Goal: Task Accomplishment & Management: Use online tool/utility

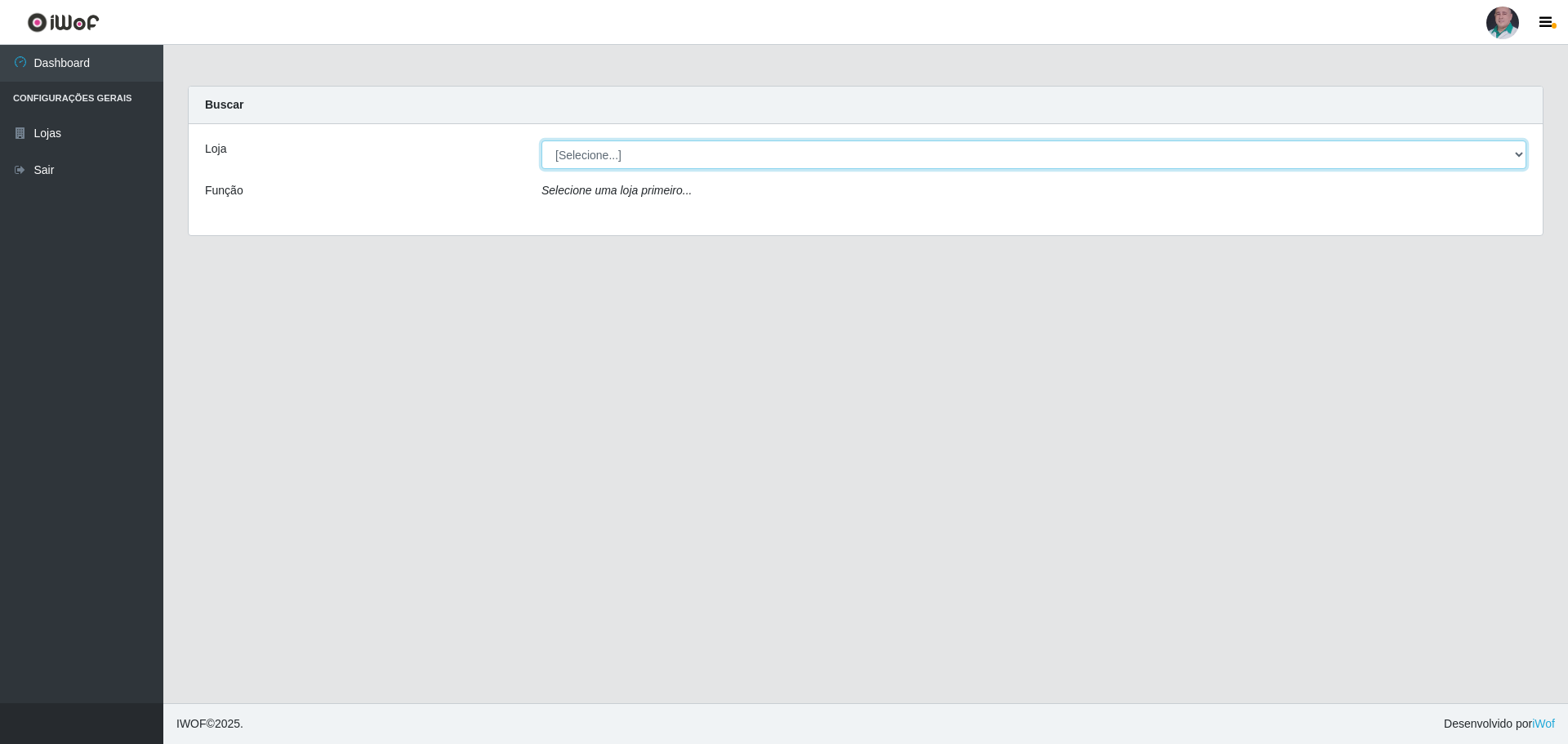
drag, startPoint x: 0, startPoint y: 0, endPoint x: 752, endPoint y: 160, distance: 768.8
click at [752, 160] on select "[Selecione...] Mar Vermelho - Loja 05" at bounding box center [1034, 155] width 985 height 29
select select "252"
click at [542, 140] on select "[Selecione...] Mar Vermelho - Loja 05" at bounding box center [1034, 155] width 985 height 29
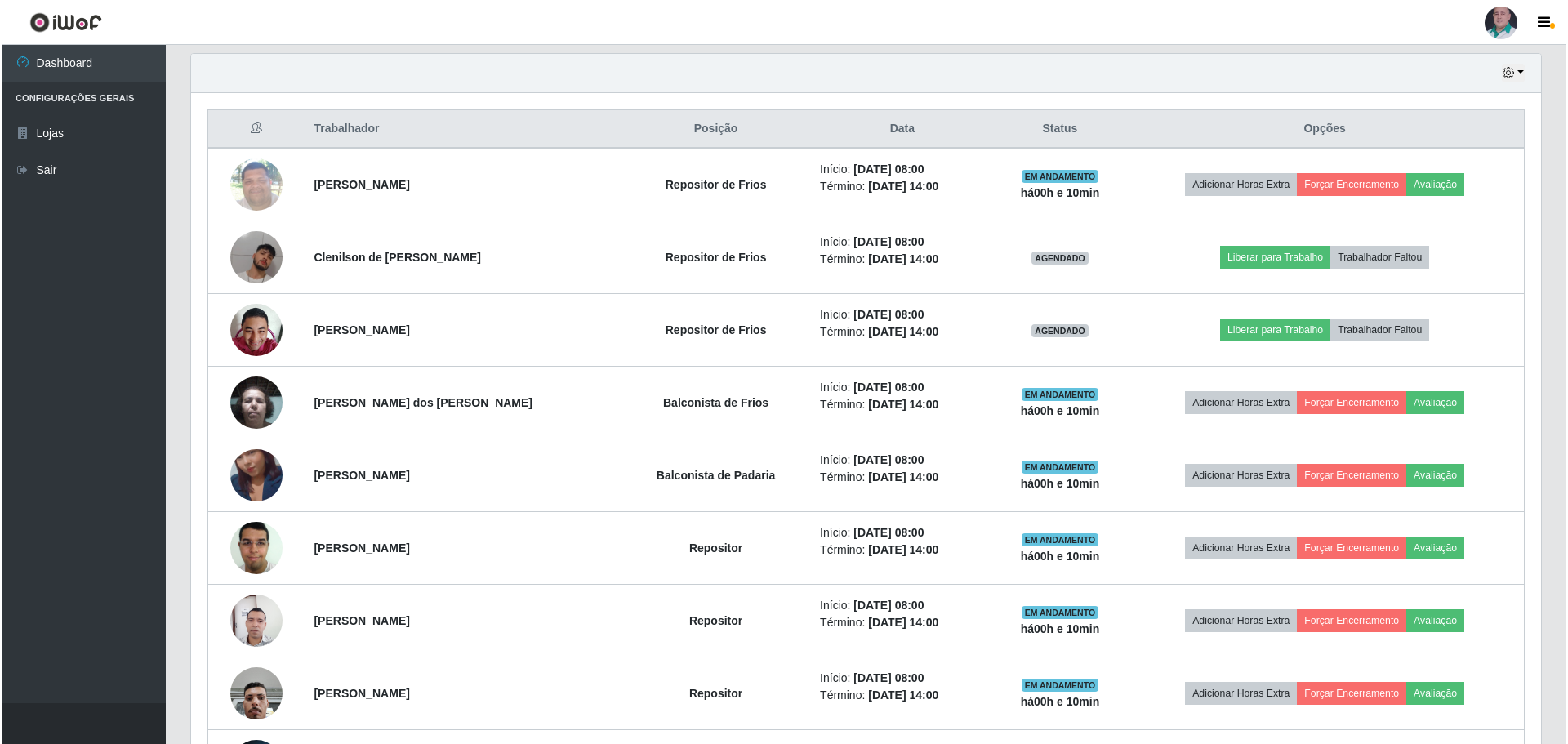
scroll to position [572, 0]
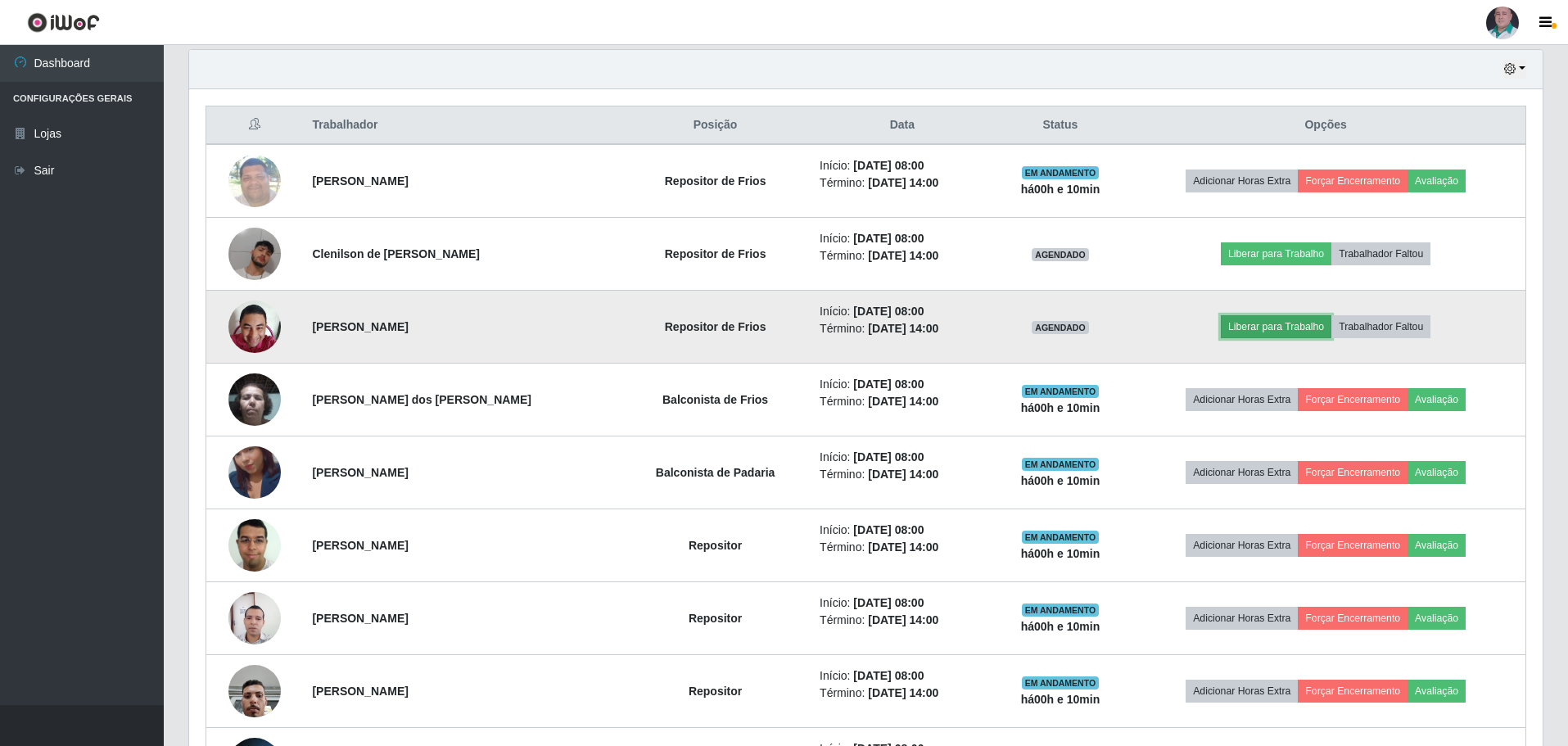
click at [1266, 323] on button "Liberar para Trabalho" at bounding box center [1276, 327] width 111 height 23
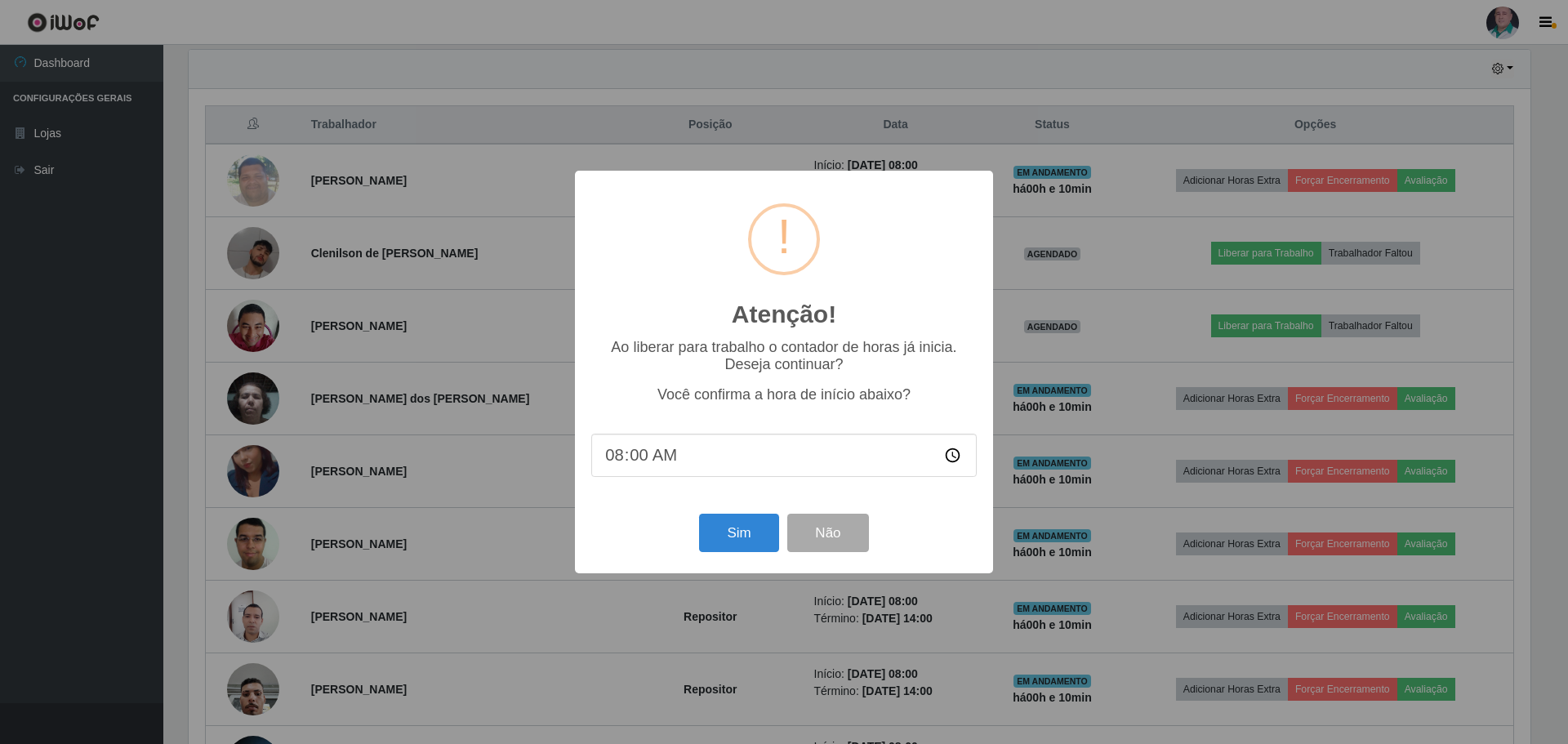
click at [645, 455] on input "08:00" at bounding box center [784, 455] width 386 height 44
type input "08:10"
click at [744, 534] on button "Sim" at bounding box center [739, 533] width 79 height 39
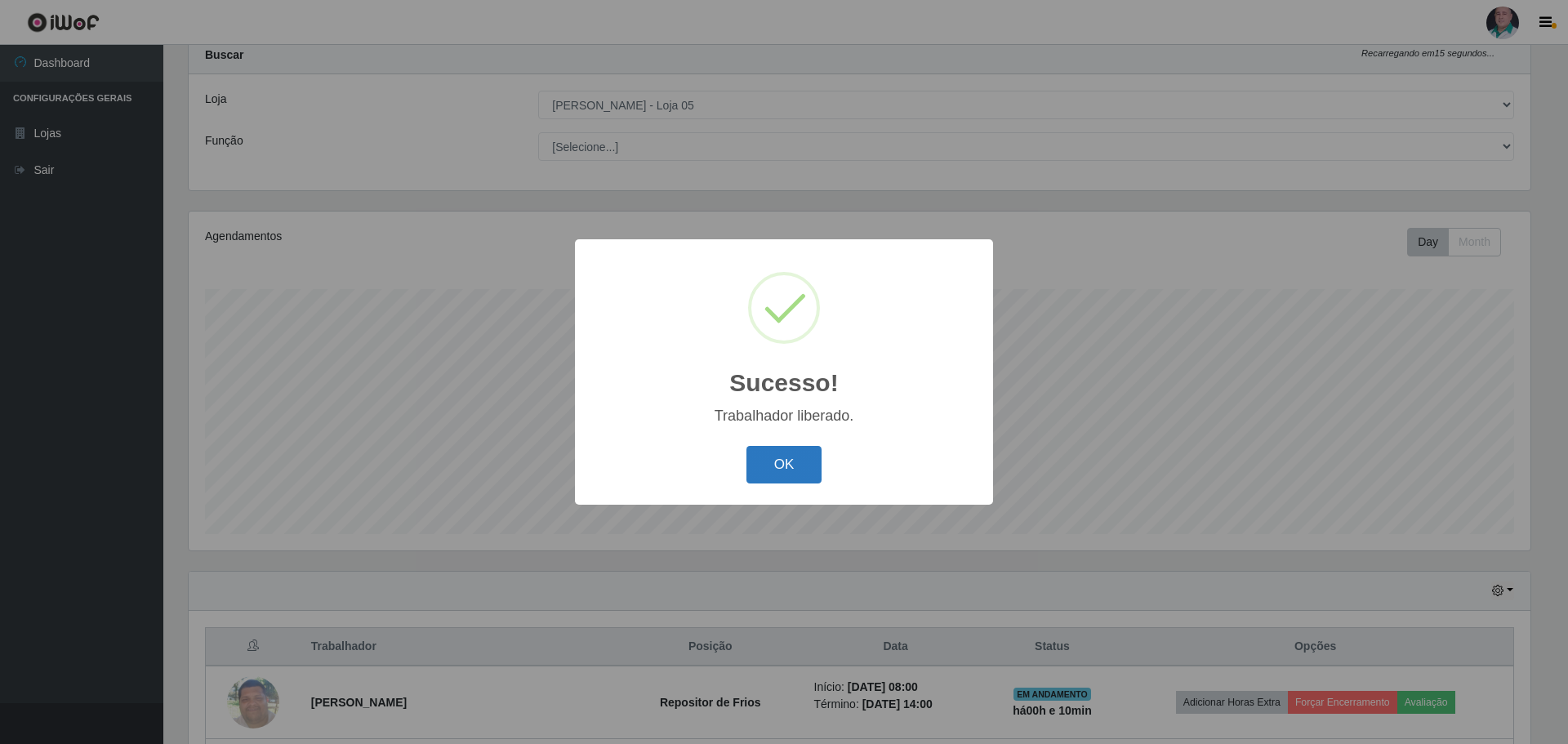
click at [775, 464] on button "OK" at bounding box center [784, 465] width 76 height 39
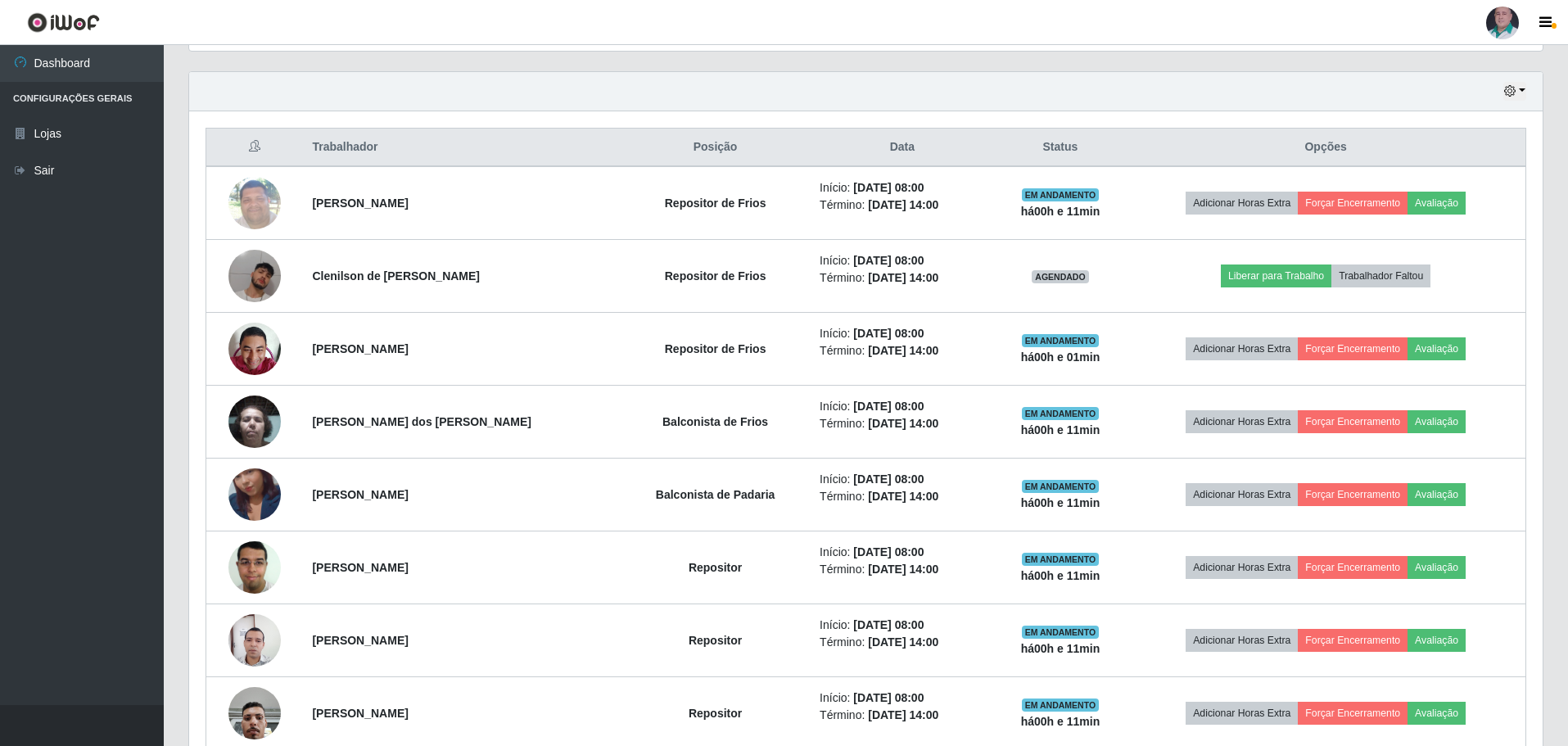
scroll to position [541, 0]
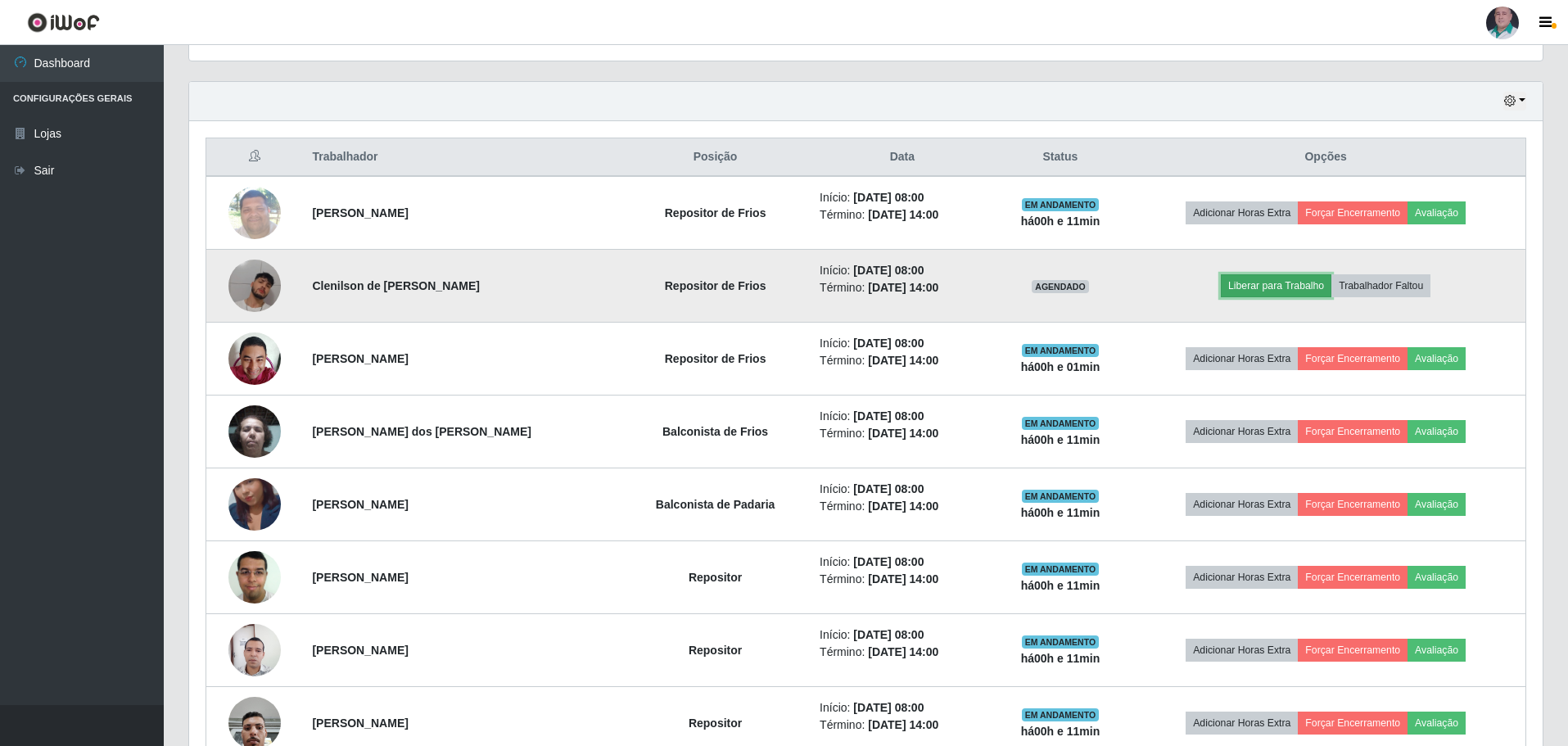
click at [1261, 287] on button "Liberar para Trabalho" at bounding box center [1276, 286] width 111 height 23
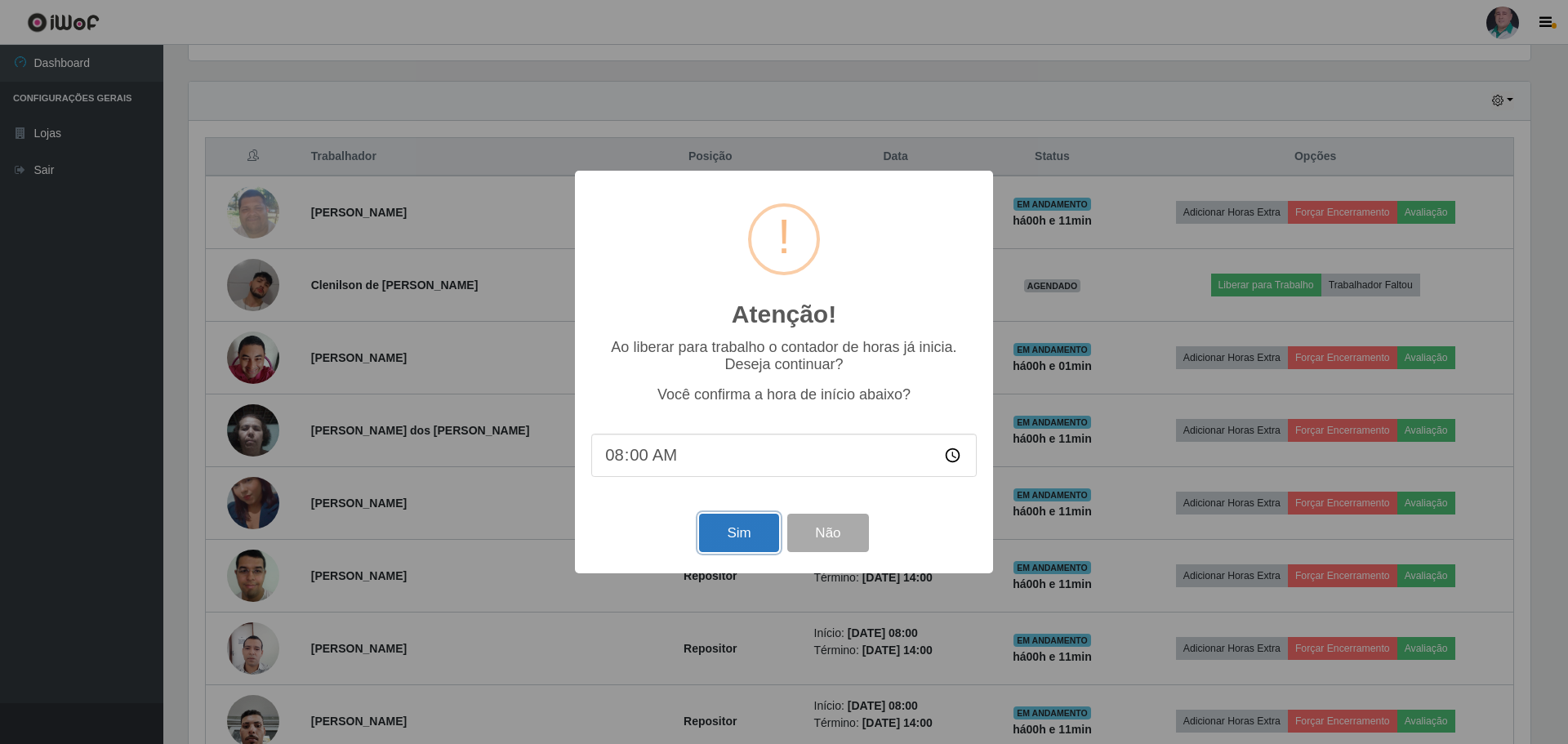
click at [743, 543] on button "Sim" at bounding box center [739, 533] width 79 height 39
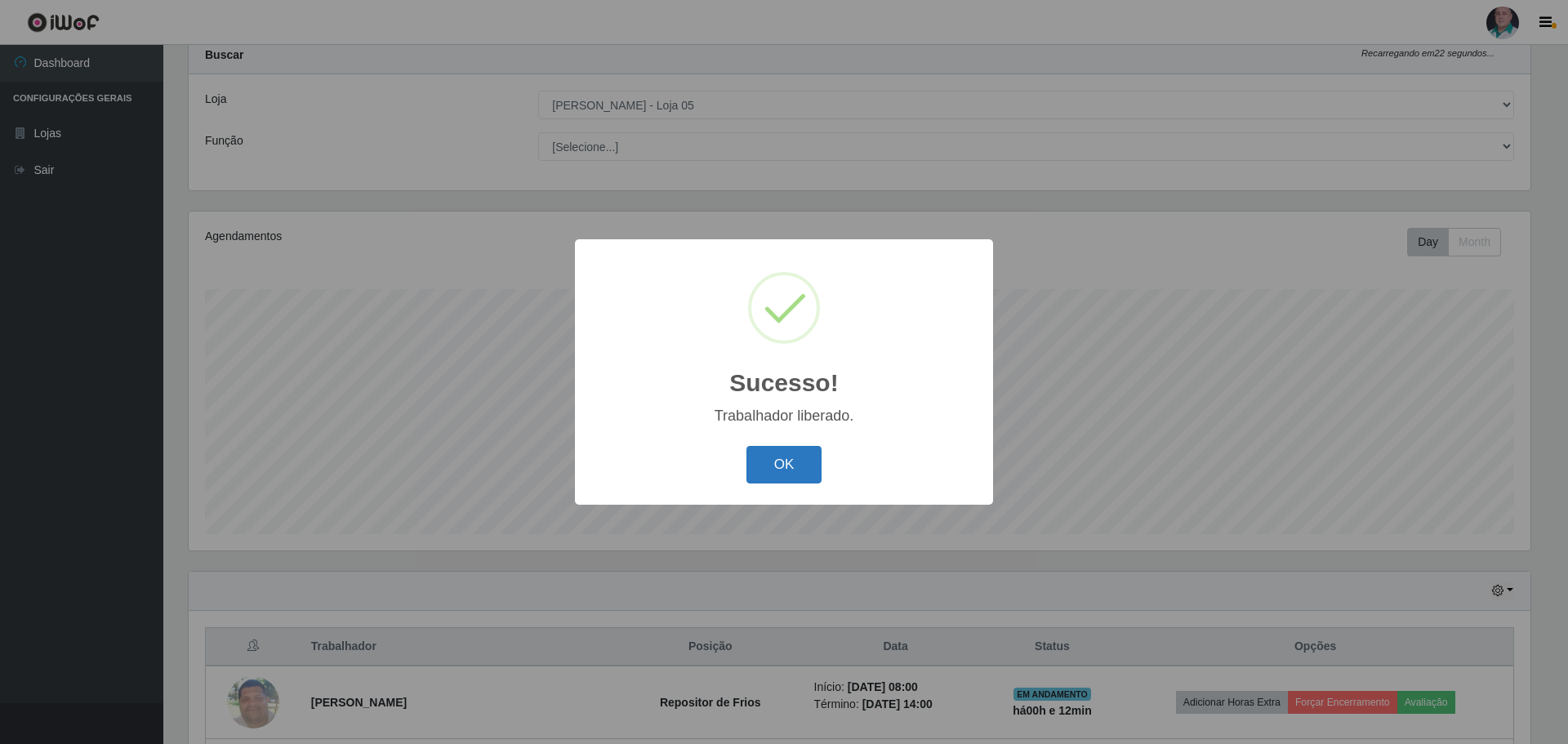
click at [782, 457] on button "OK" at bounding box center [784, 465] width 76 height 39
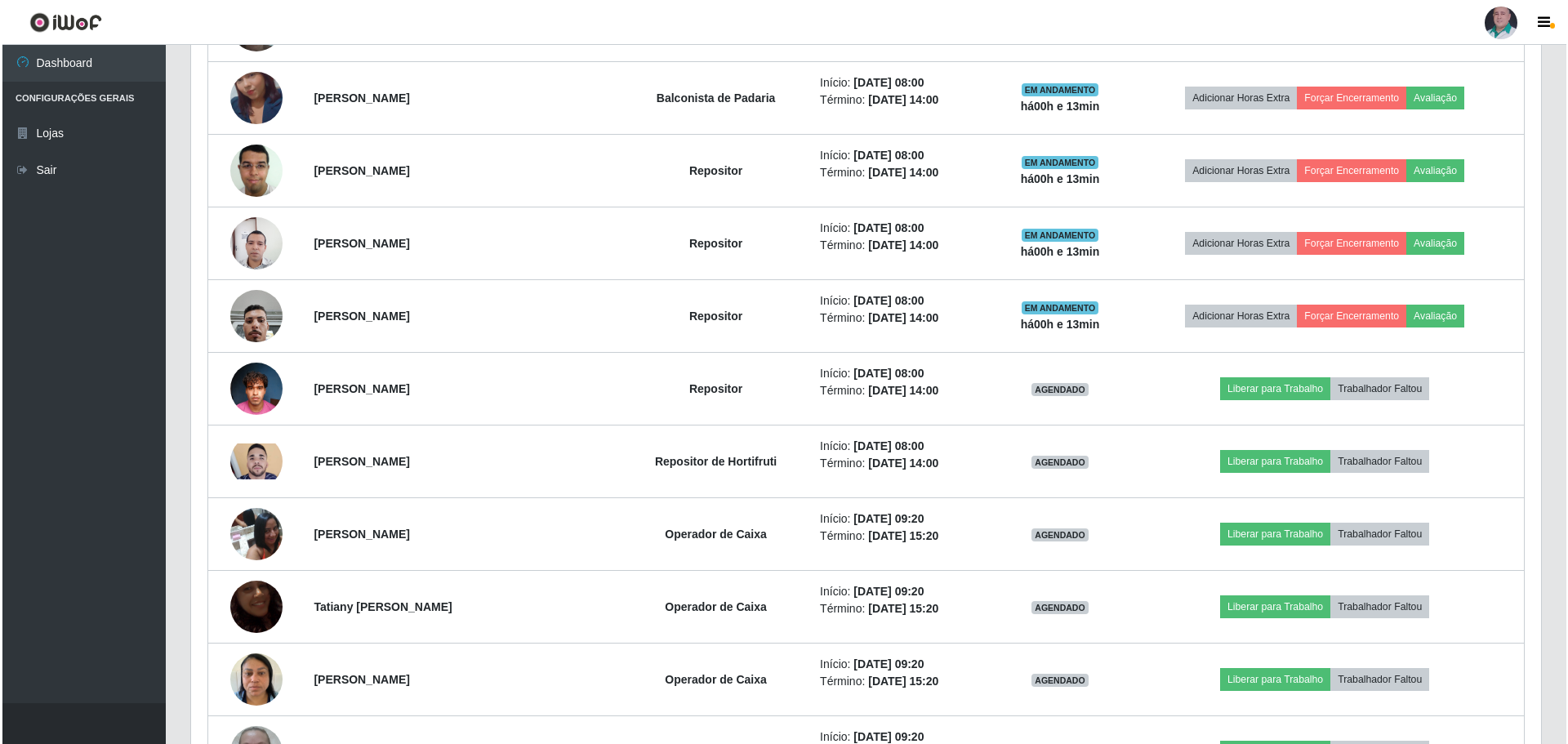
scroll to position [948, 0]
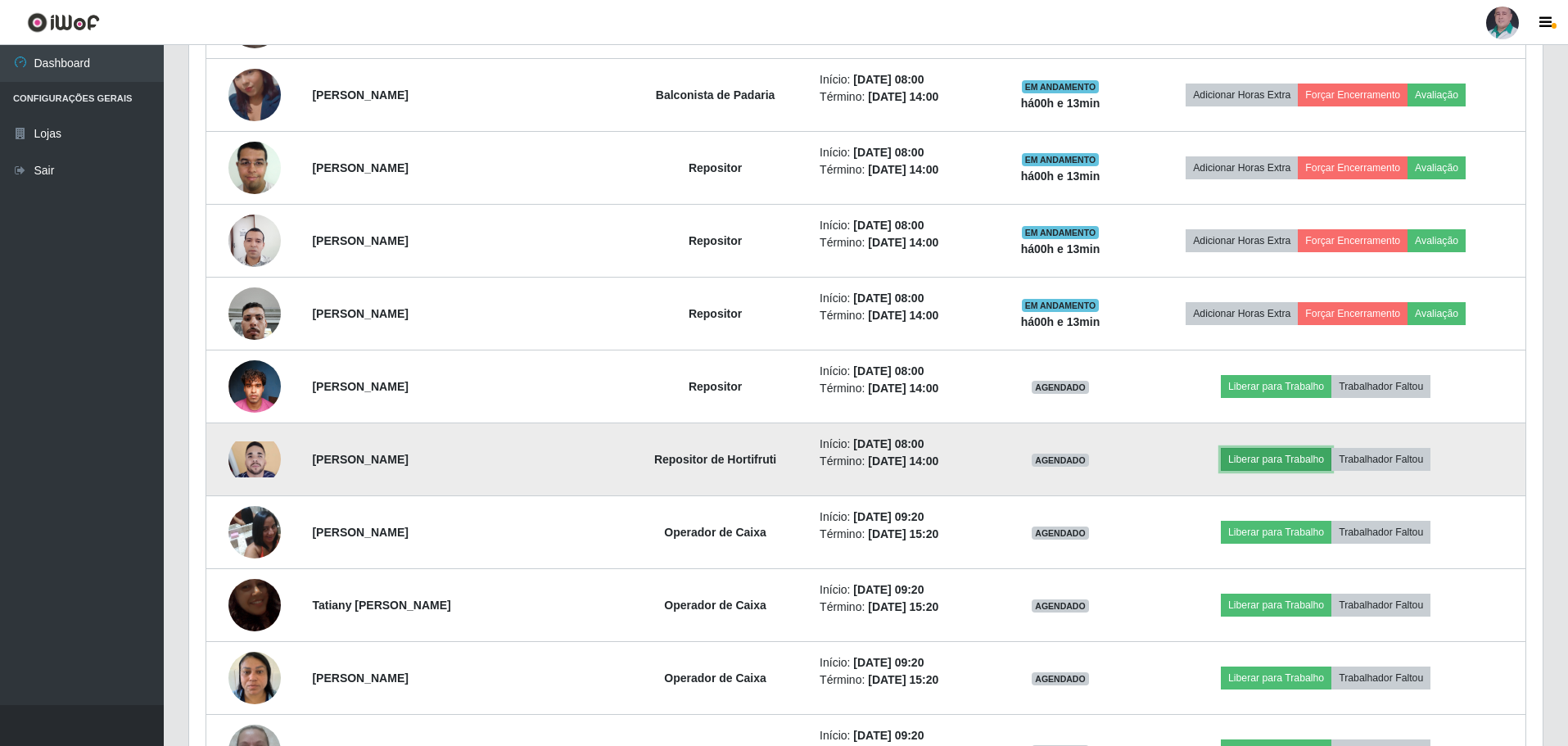
click at [1288, 464] on button "Liberar para Trabalho" at bounding box center [1276, 460] width 111 height 23
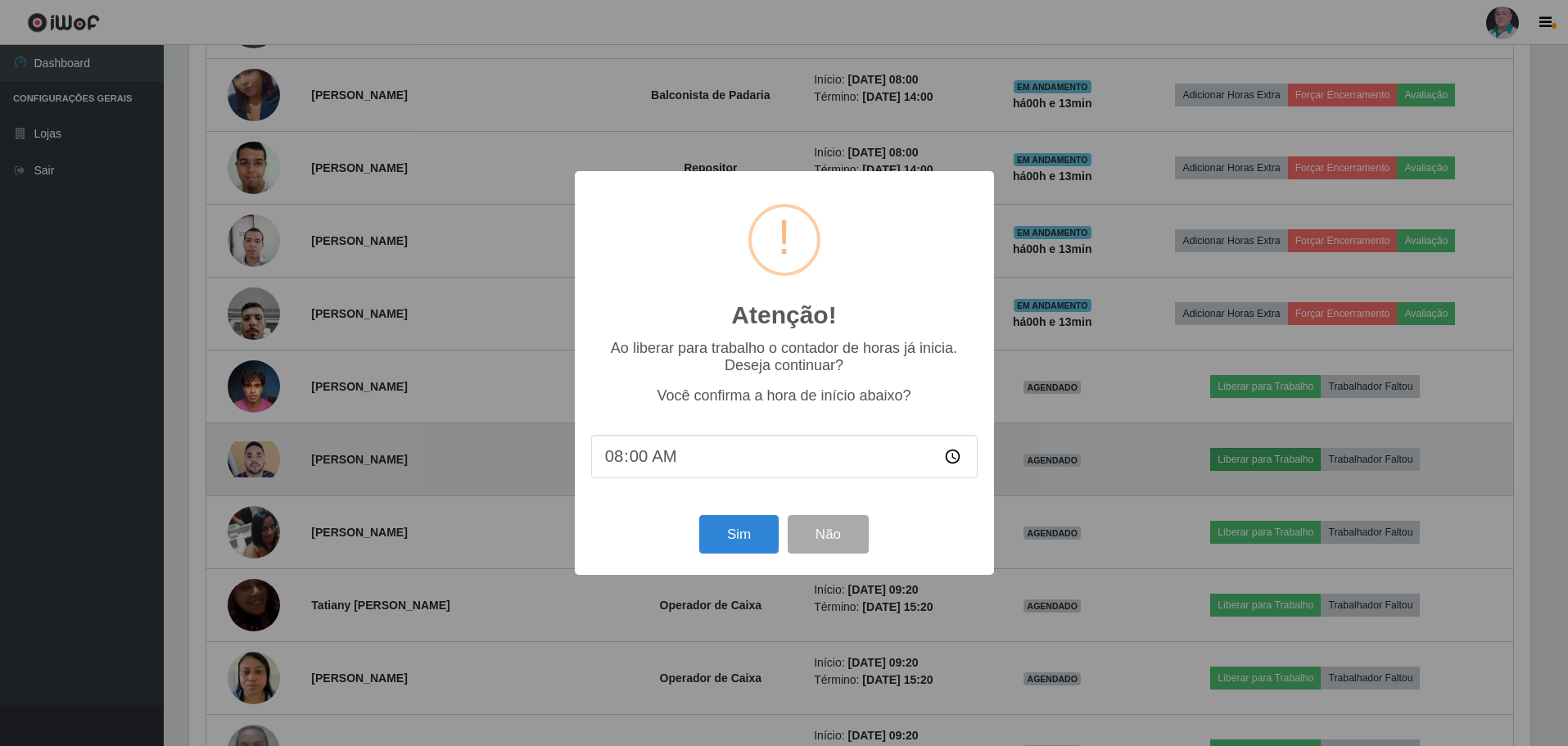
scroll to position [340, 1345]
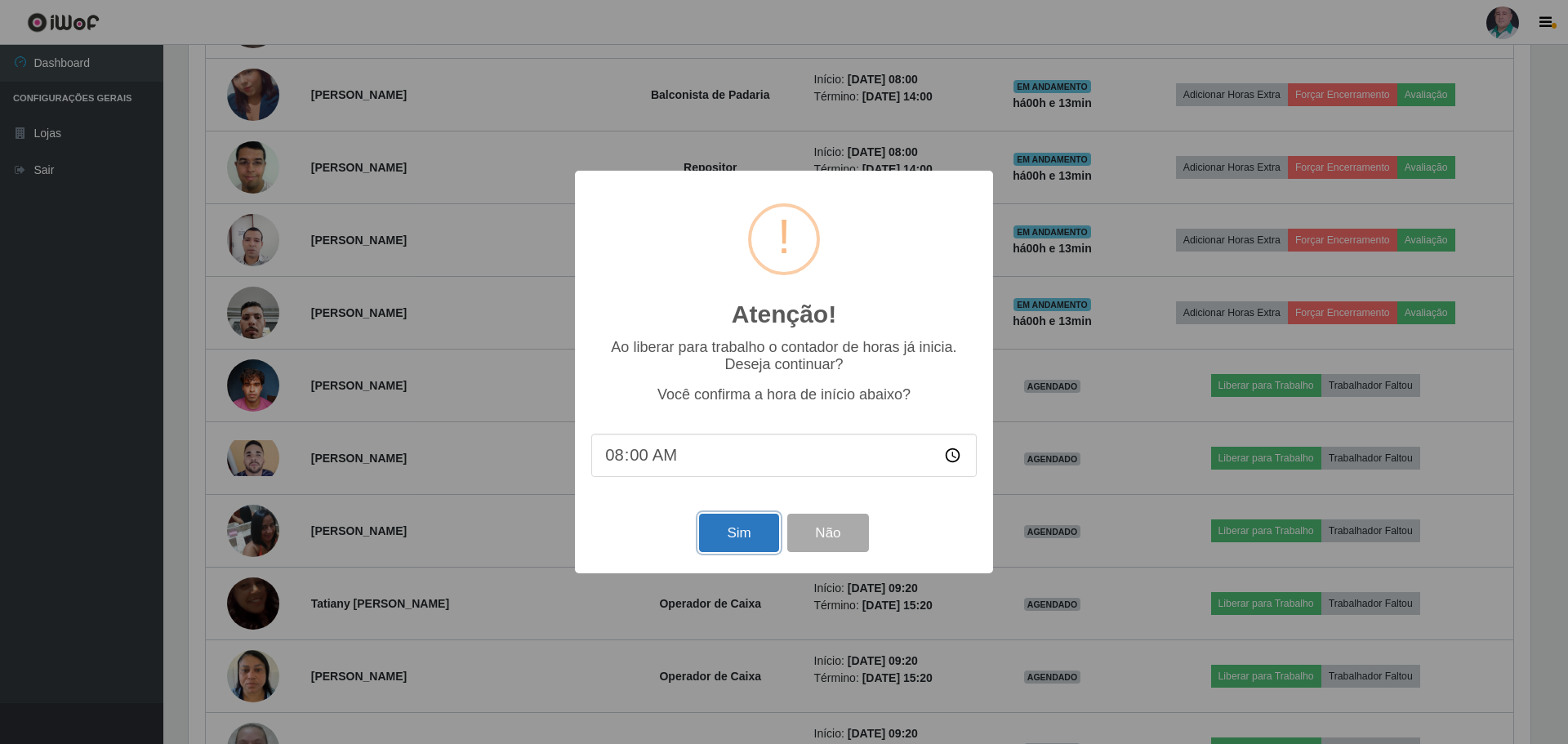
click at [734, 538] on button "Sim" at bounding box center [739, 533] width 79 height 39
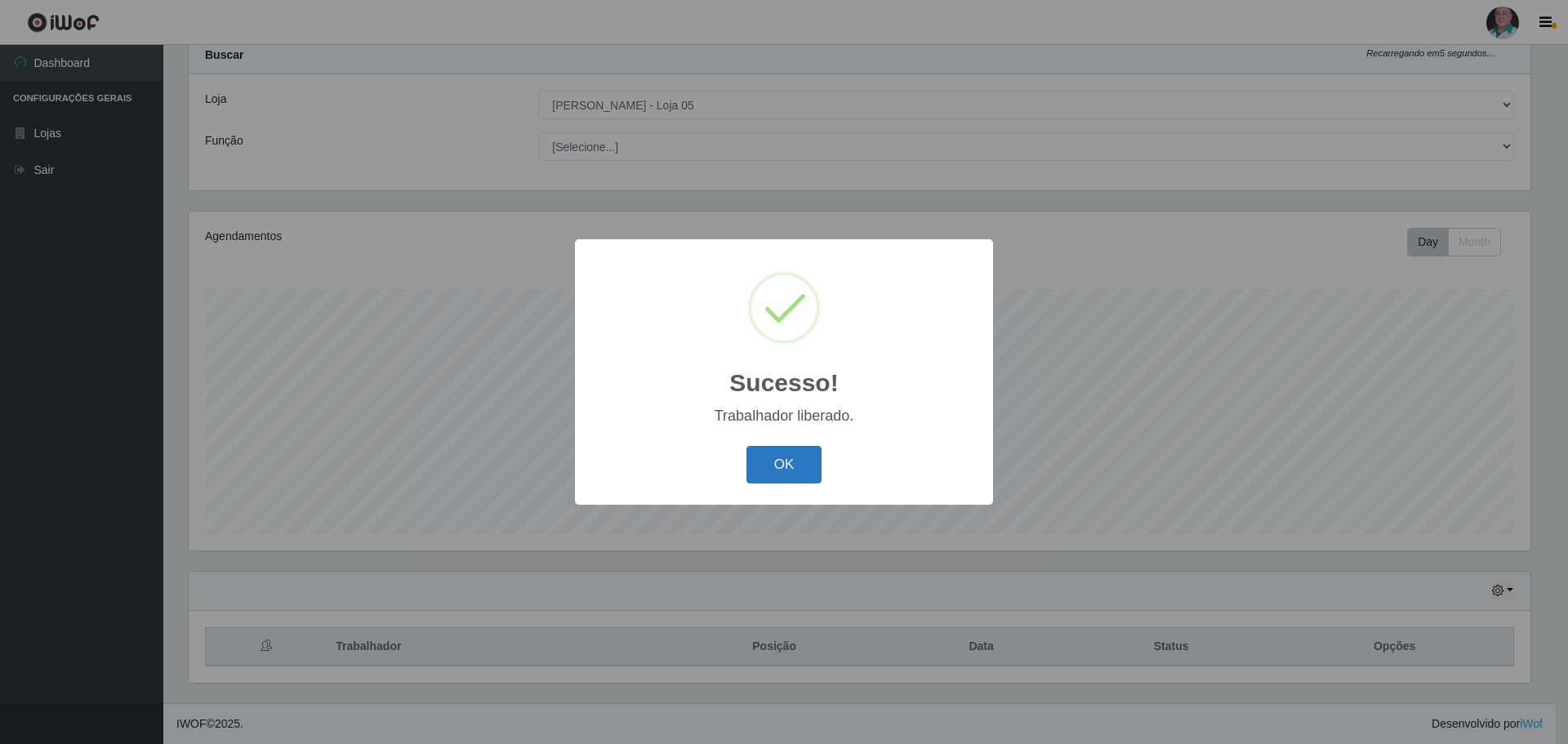
click at [796, 461] on button "OK" at bounding box center [784, 465] width 76 height 39
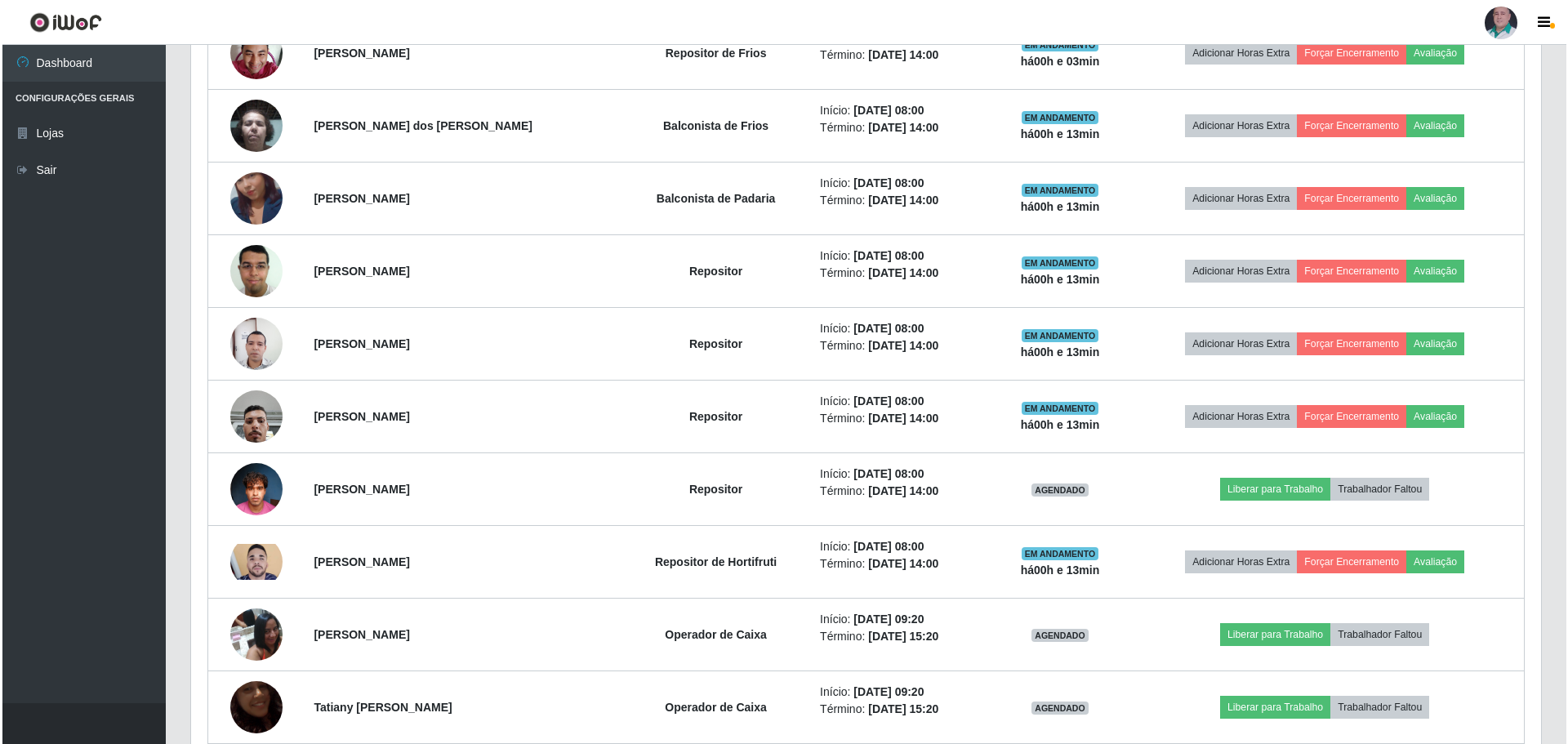
scroll to position [867, 0]
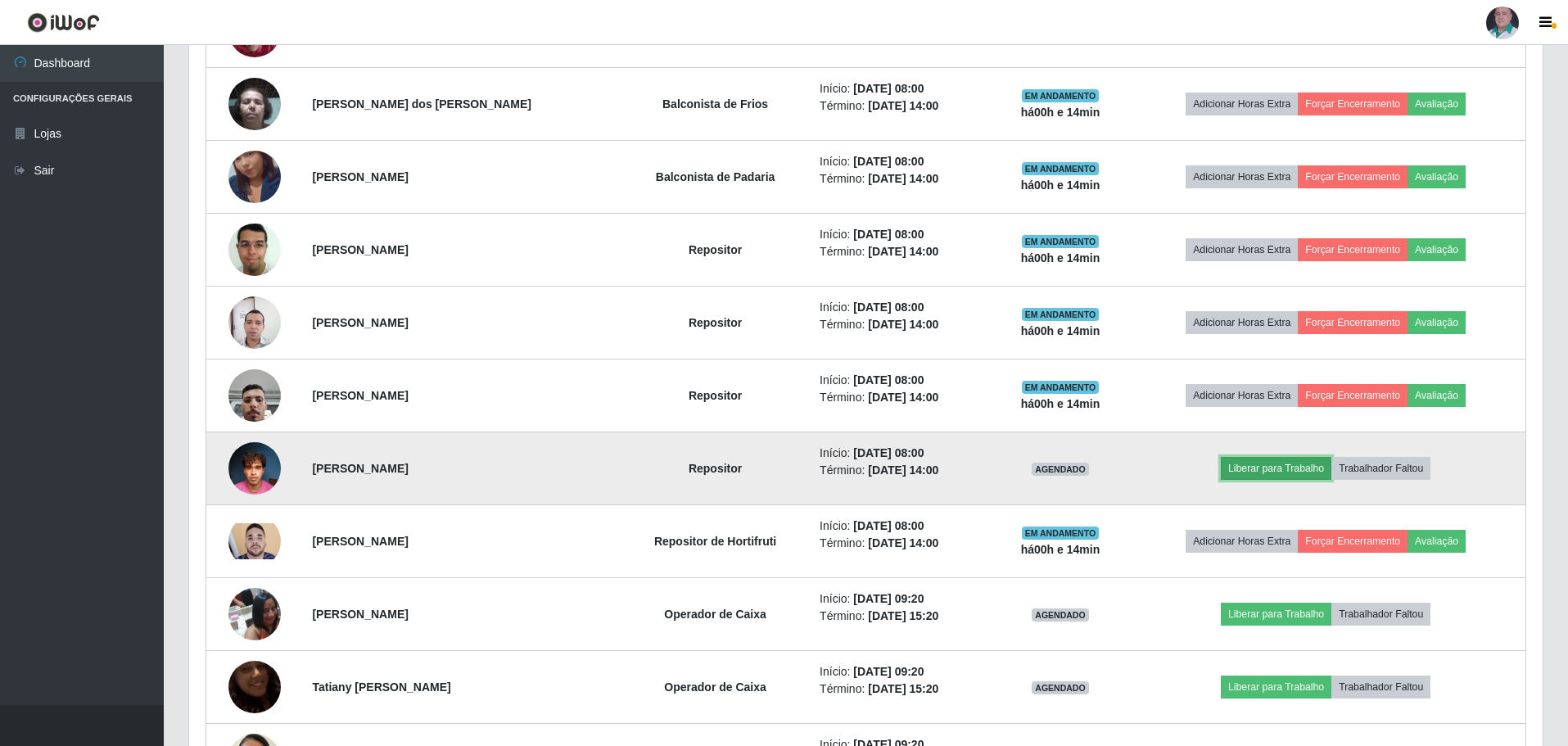
click at [1269, 466] on button "Liberar para Trabalho" at bounding box center [1276, 469] width 111 height 23
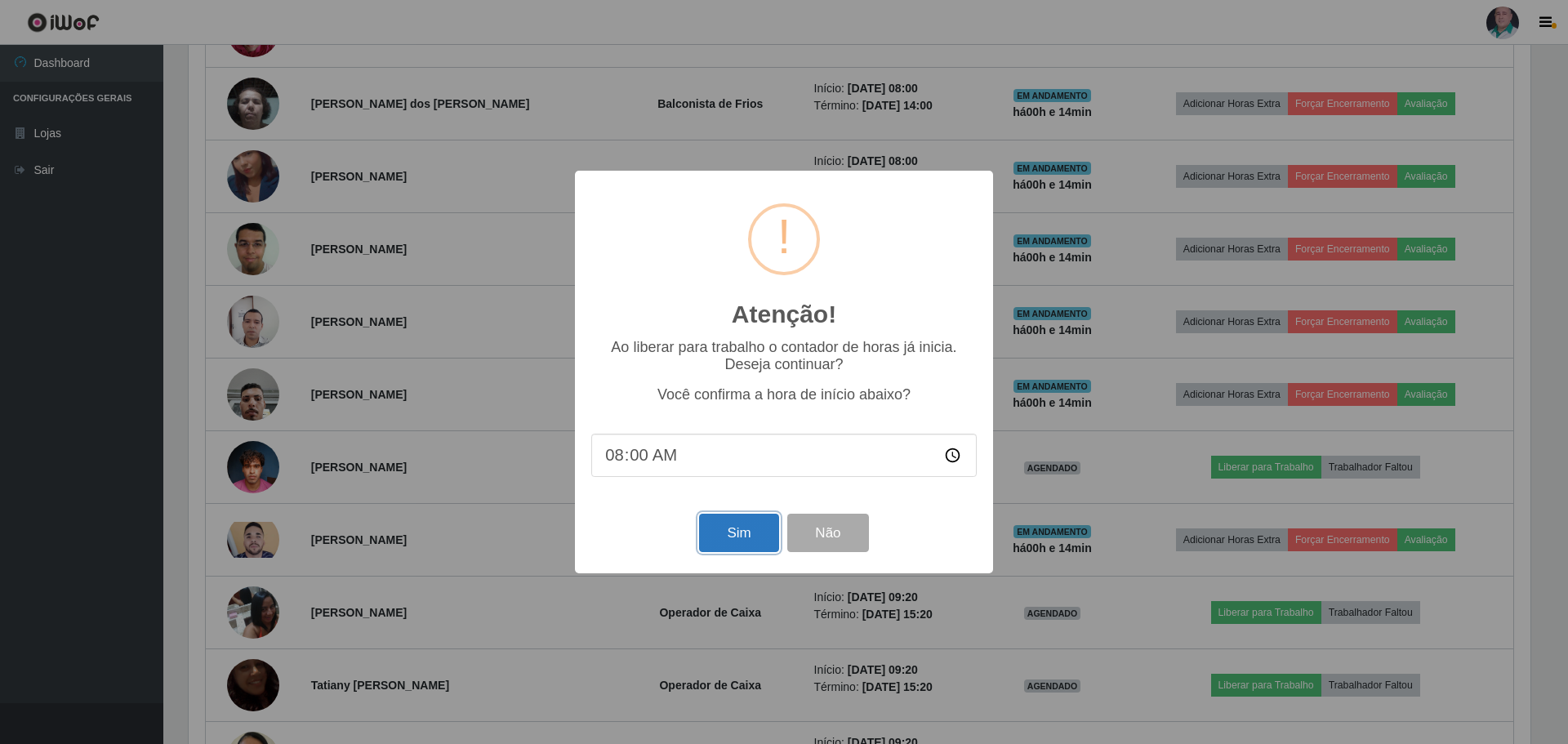
click at [734, 532] on button "Sim" at bounding box center [739, 533] width 79 height 39
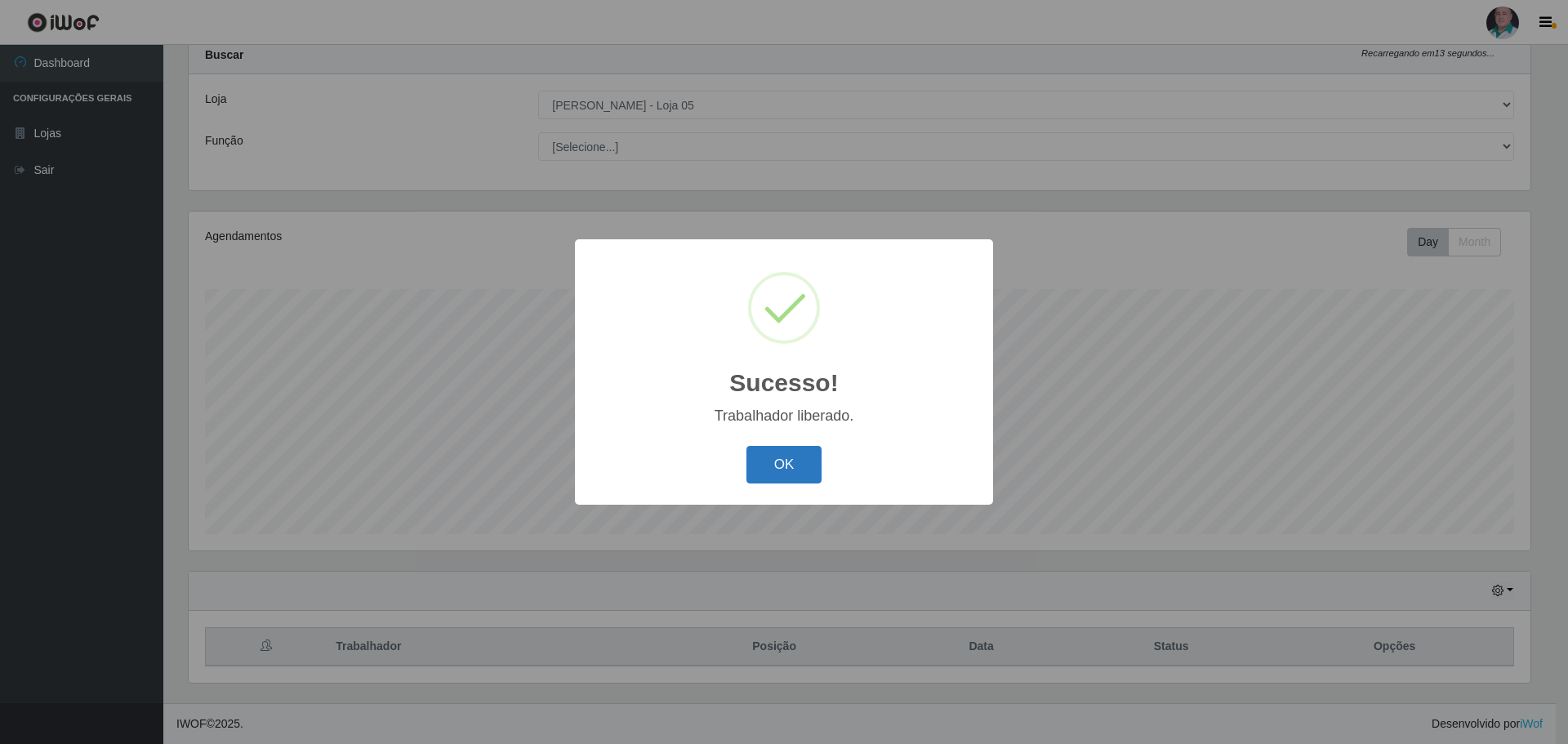
click at [780, 469] on button "OK" at bounding box center [784, 465] width 76 height 39
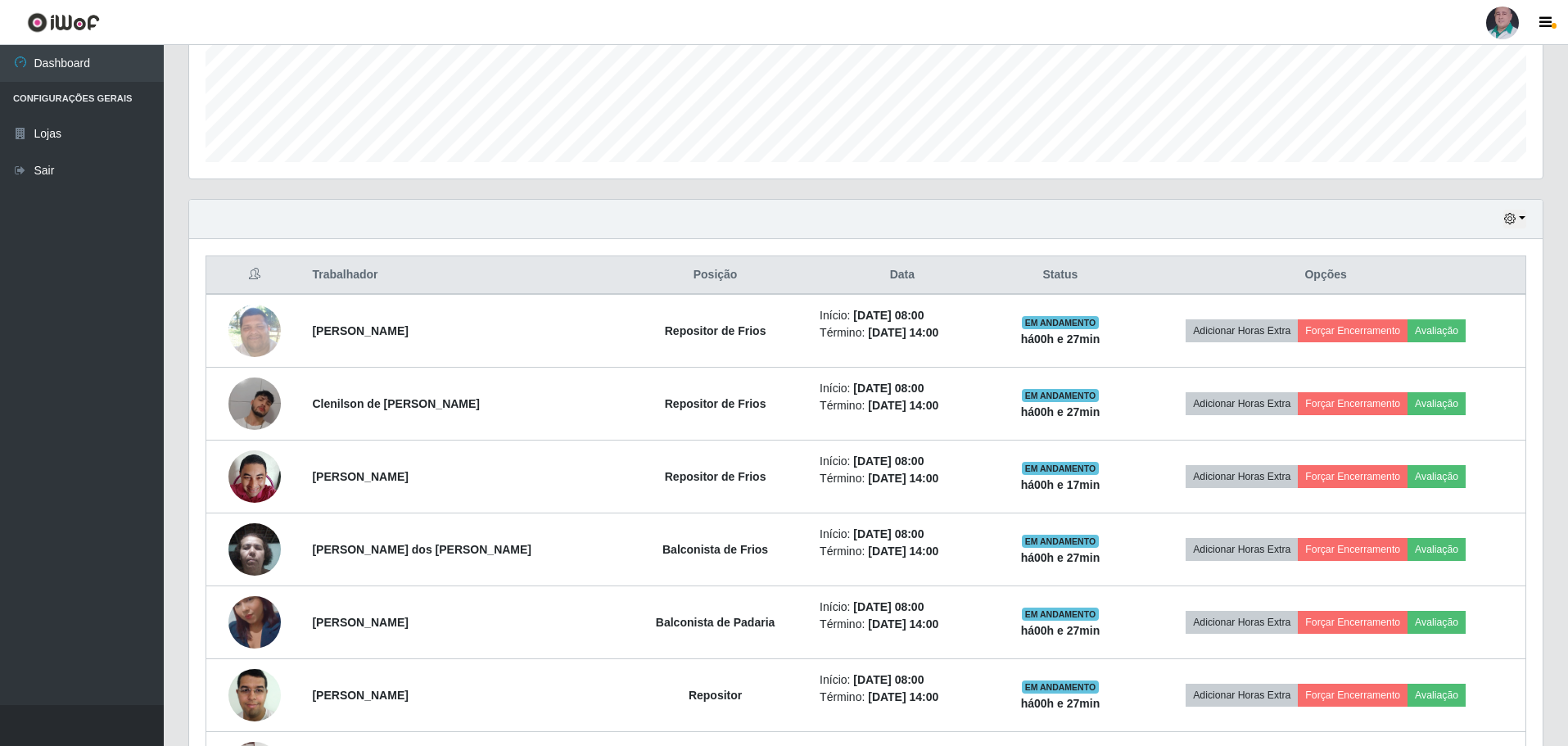
scroll to position [280, 0]
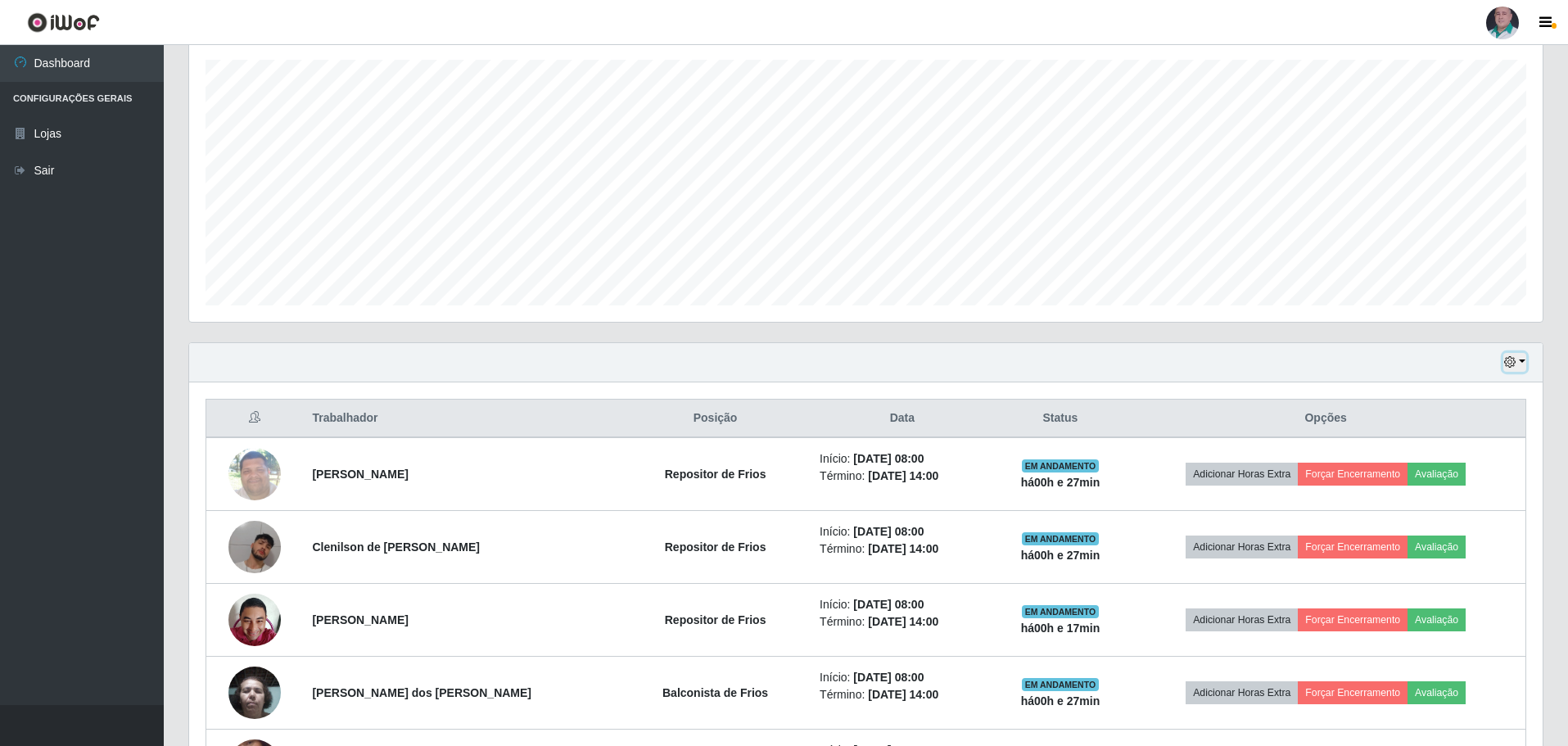
click at [1524, 357] on button "button" at bounding box center [1515, 362] width 23 height 18
click at [1445, 469] on button "3 dias" at bounding box center [1460, 460] width 129 height 34
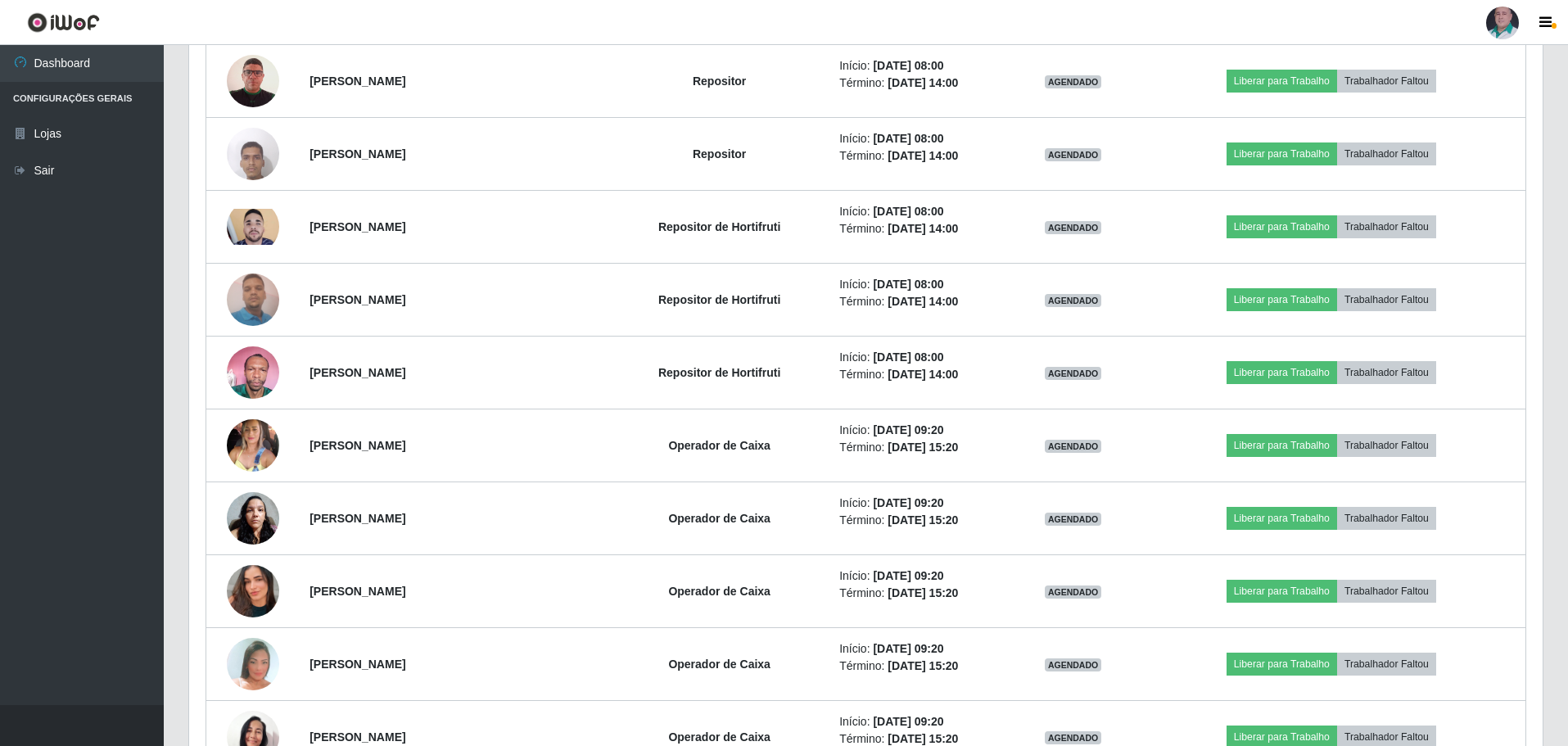
scroll to position [7925, 0]
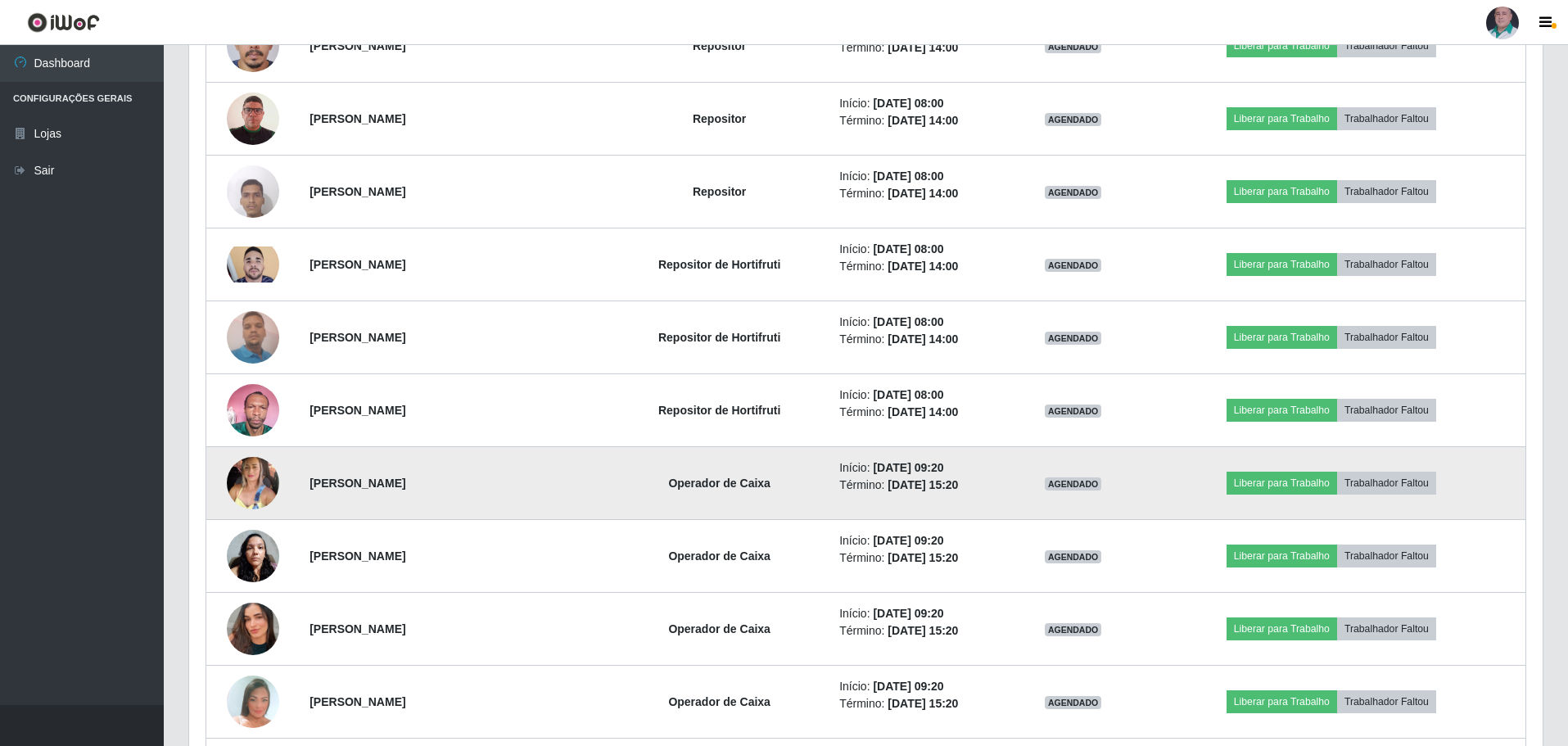
click at [240, 486] on img at bounding box center [253, 483] width 52 height 71
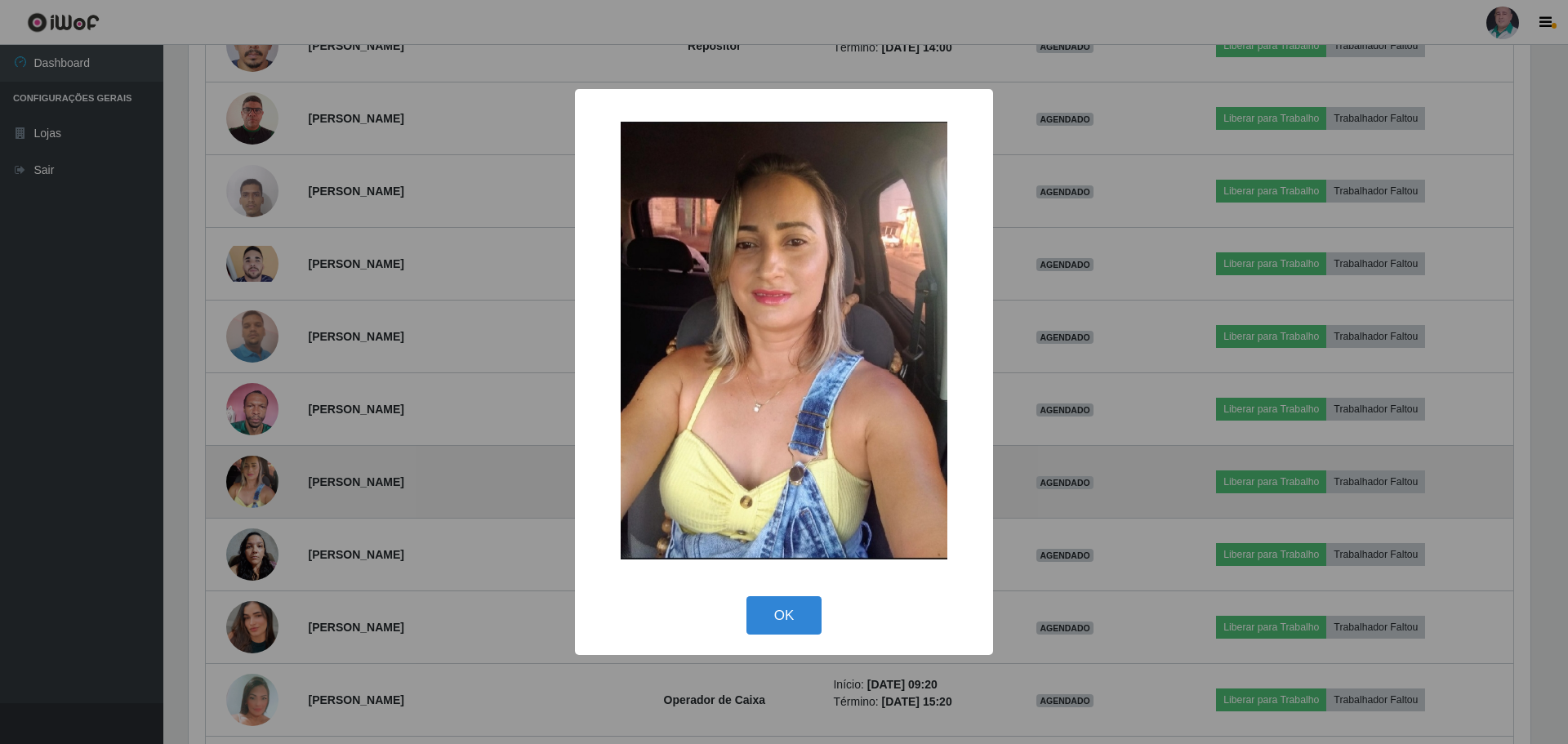
click at [239, 485] on div "× OK Cancel" at bounding box center [784, 372] width 1568 height 744
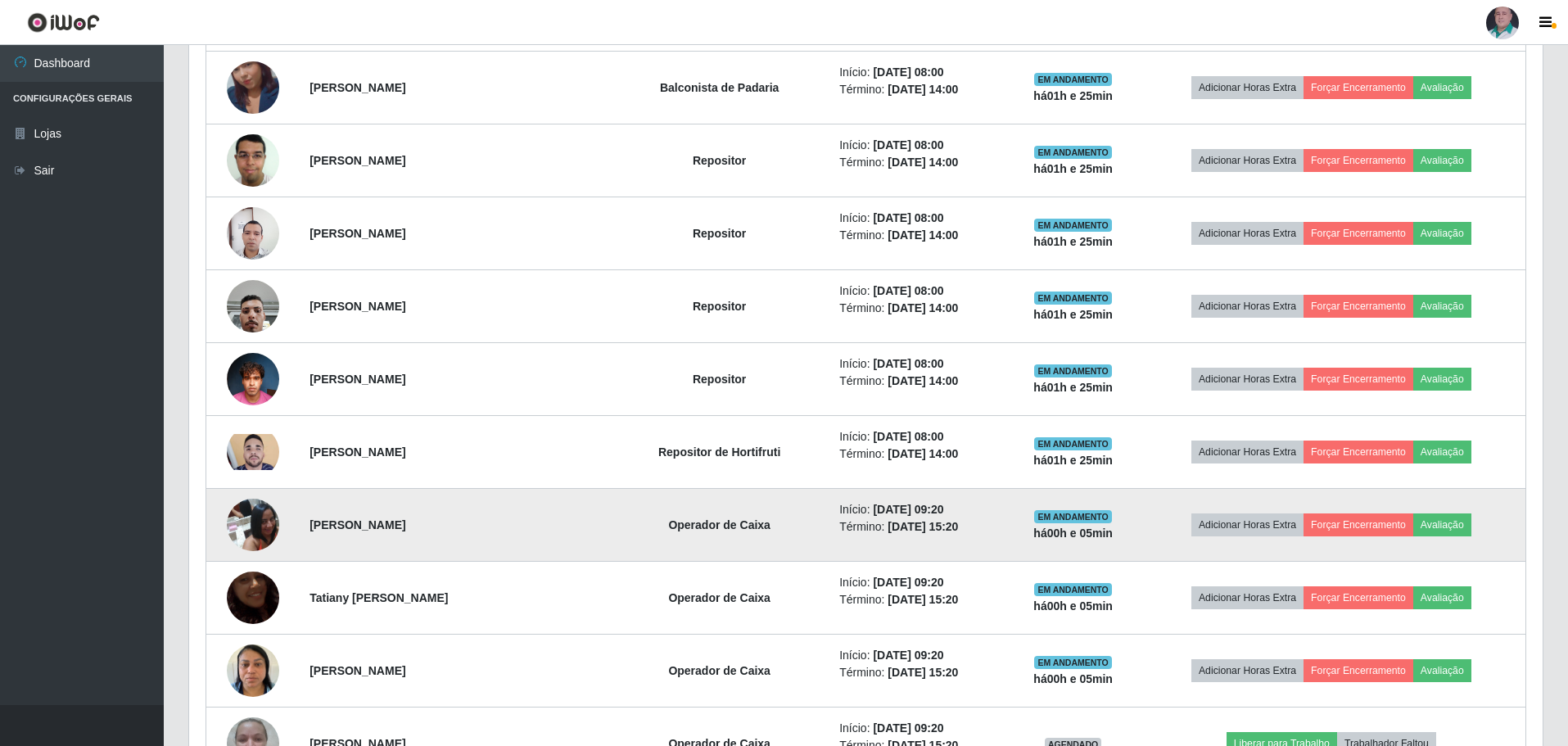
scroll to position [1040, 0]
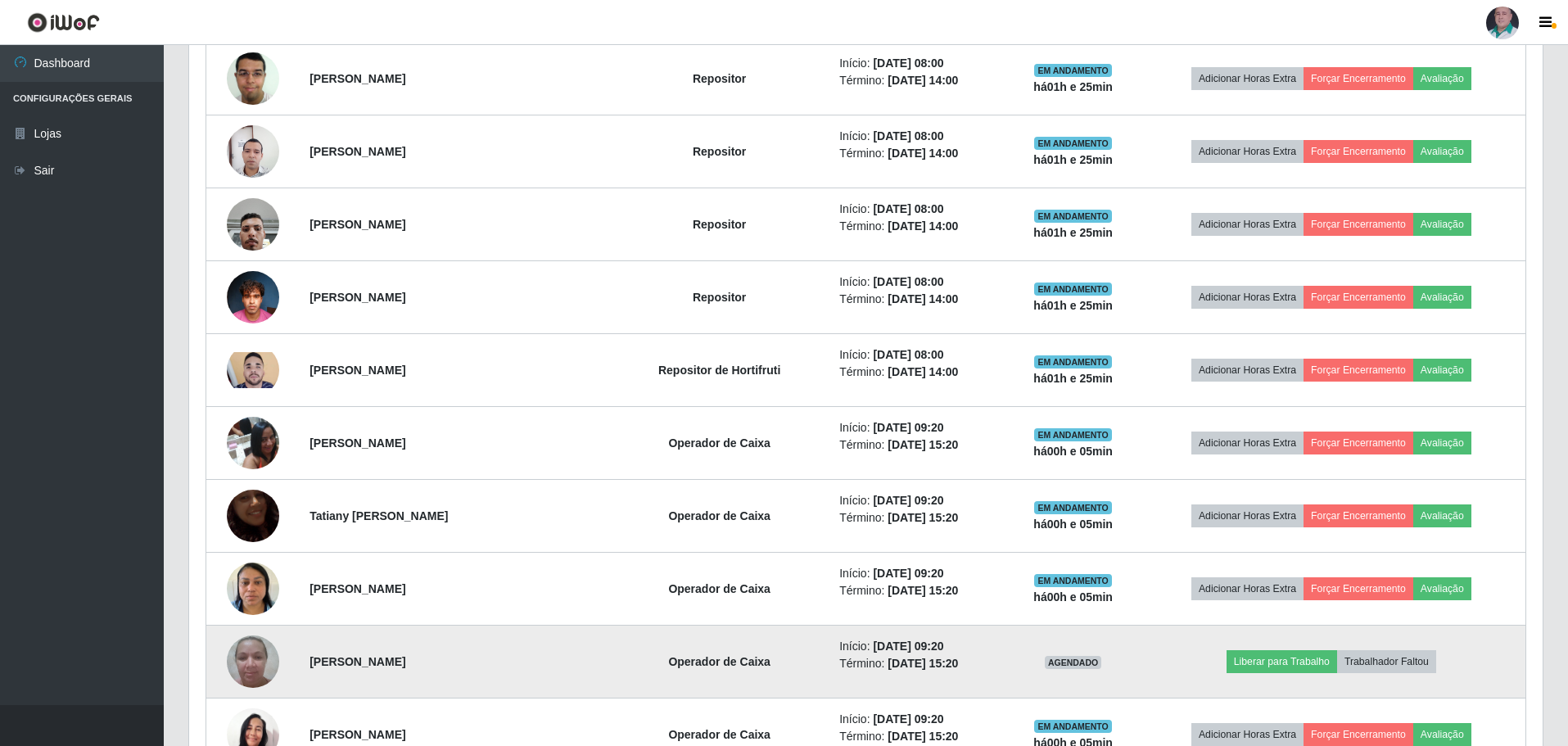
click at [236, 667] on img at bounding box center [253, 662] width 52 height 70
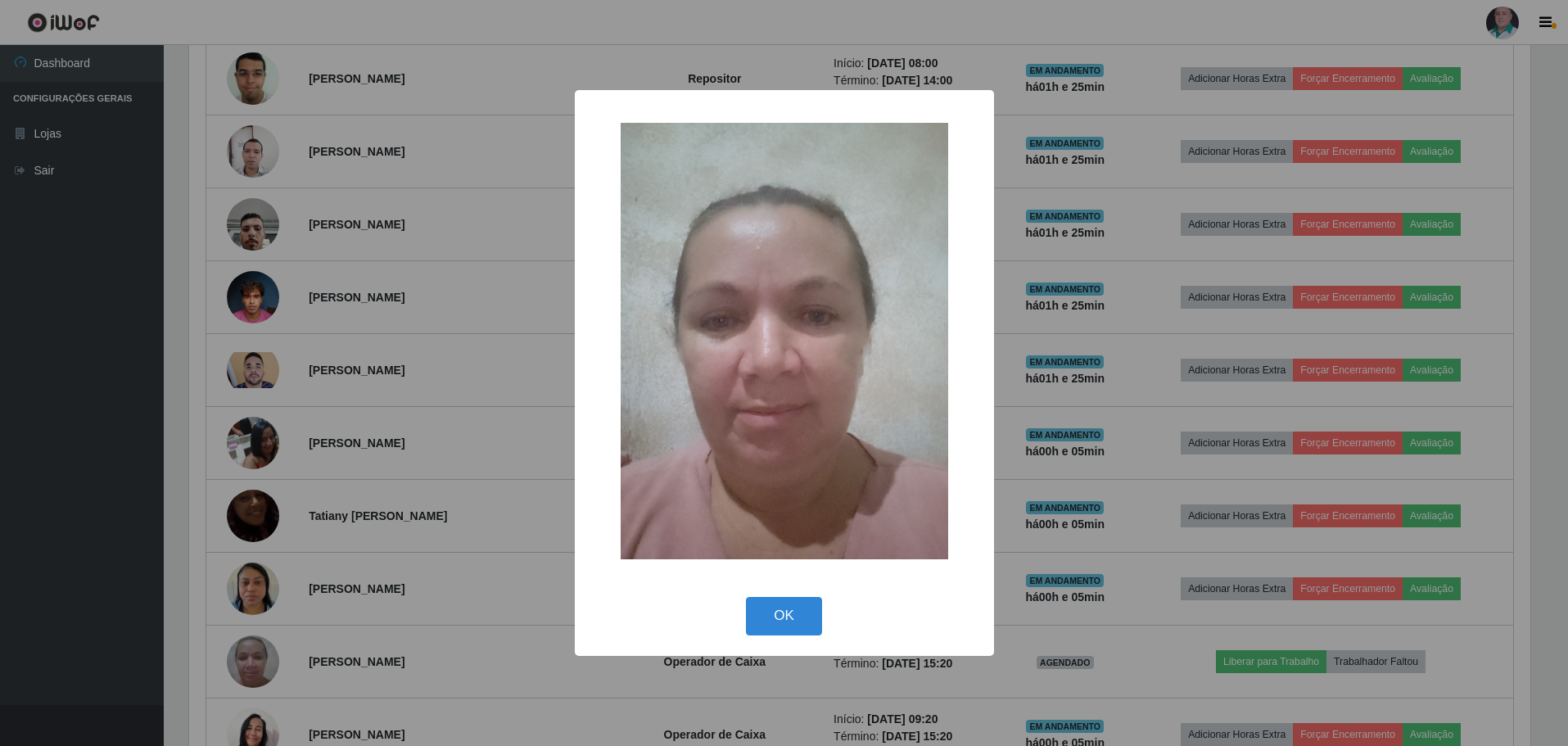
scroll to position [340, 1345]
click at [765, 607] on button "OK" at bounding box center [786, 616] width 77 height 39
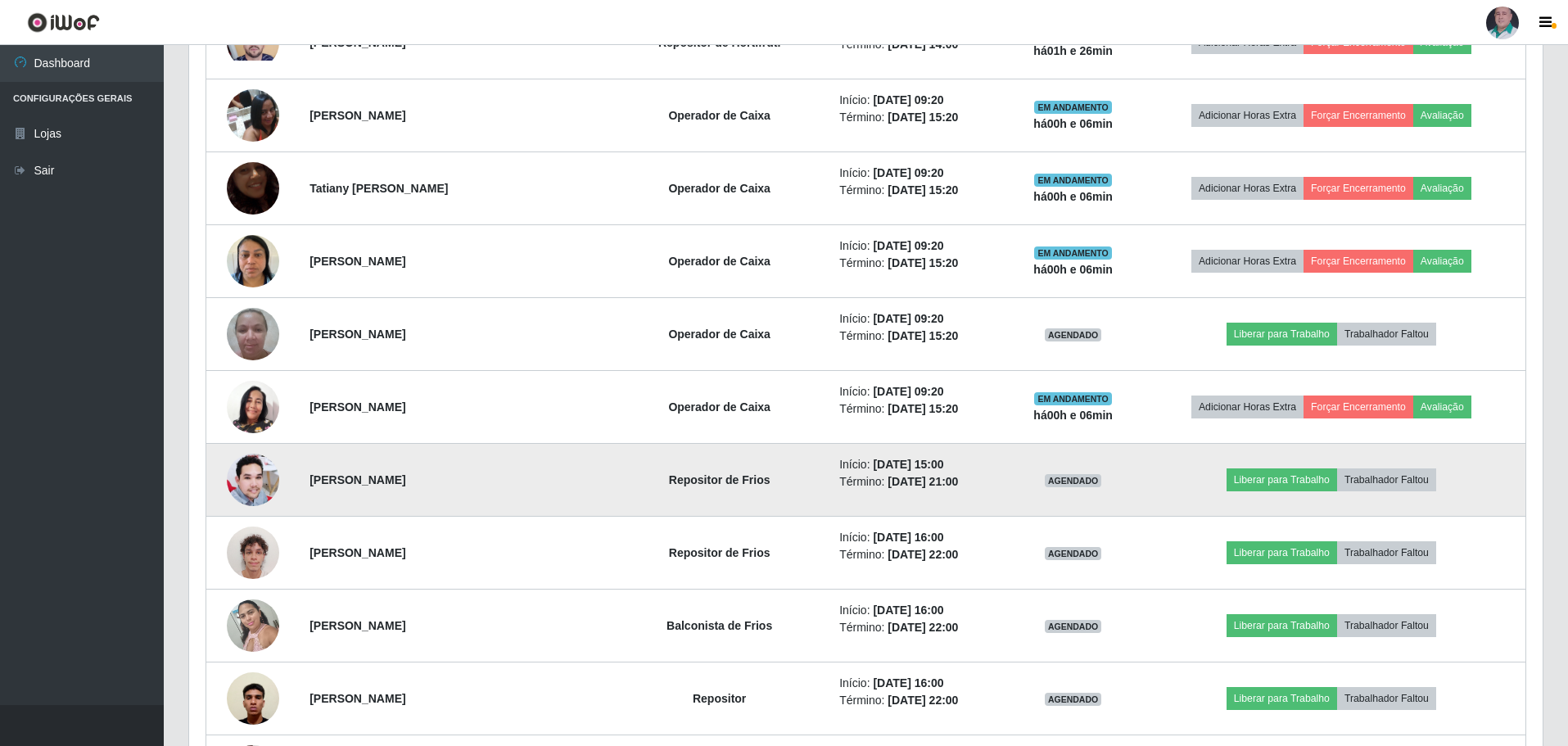
scroll to position [1449, 0]
